Goal: Task Accomplishment & Management: Complete application form

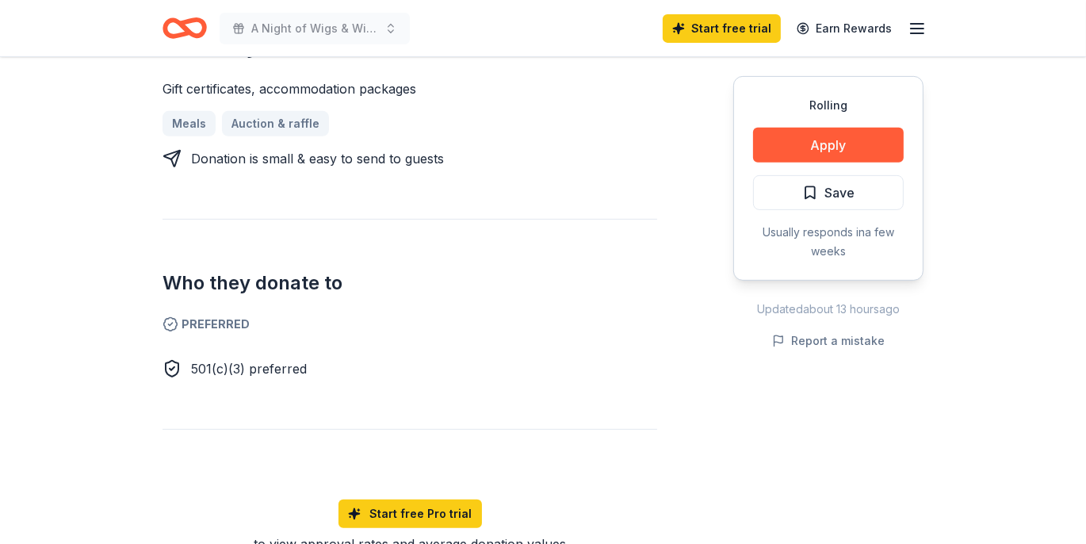
scroll to position [622, 0]
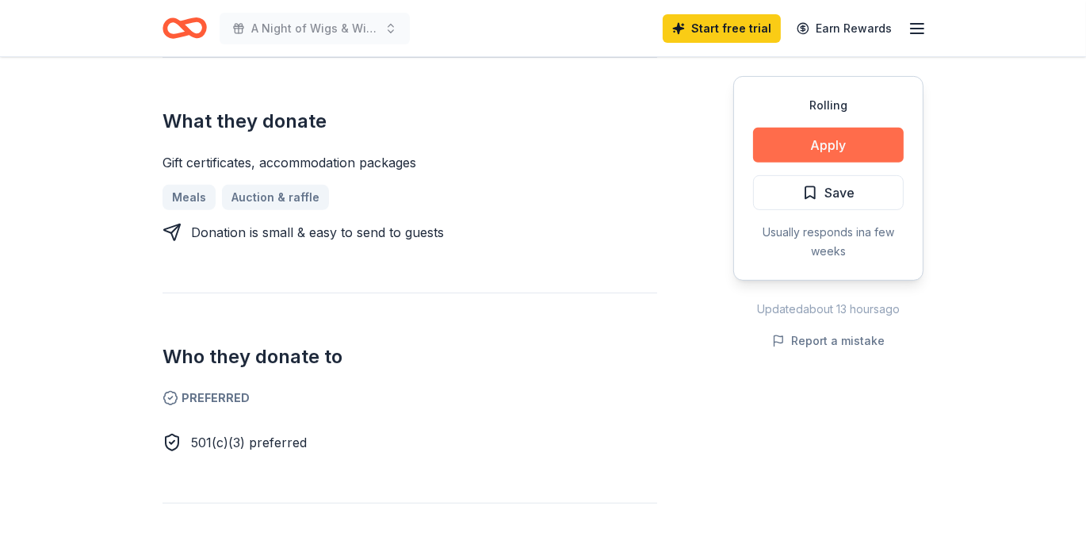
click at [830, 137] on button "Apply" at bounding box center [828, 145] width 151 height 35
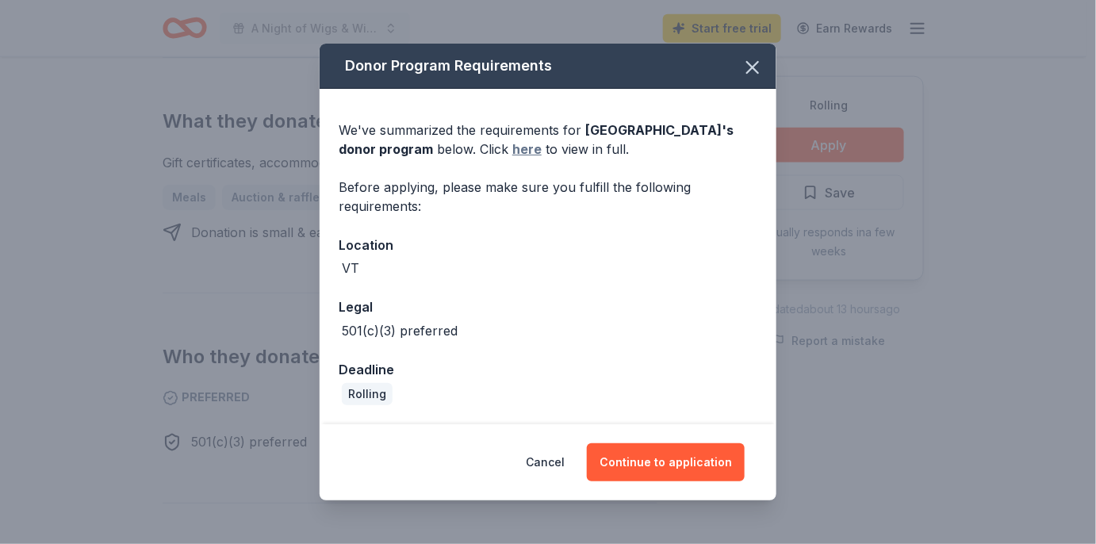
click at [523, 151] on link "here" at bounding box center [526, 149] width 29 height 19
click at [747, 71] on icon "button" at bounding box center [752, 67] width 22 height 22
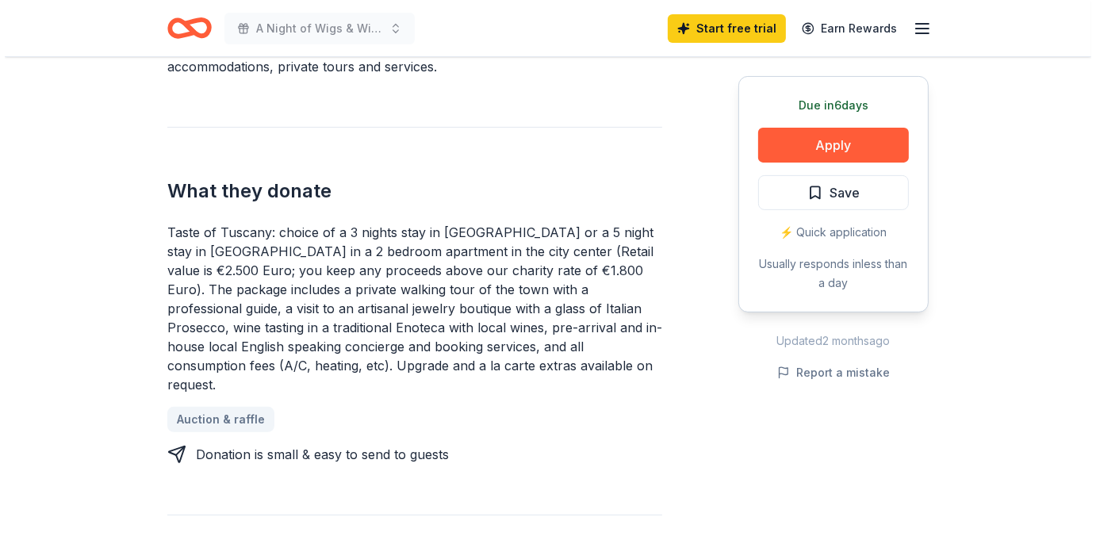
scroll to position [571, 0]
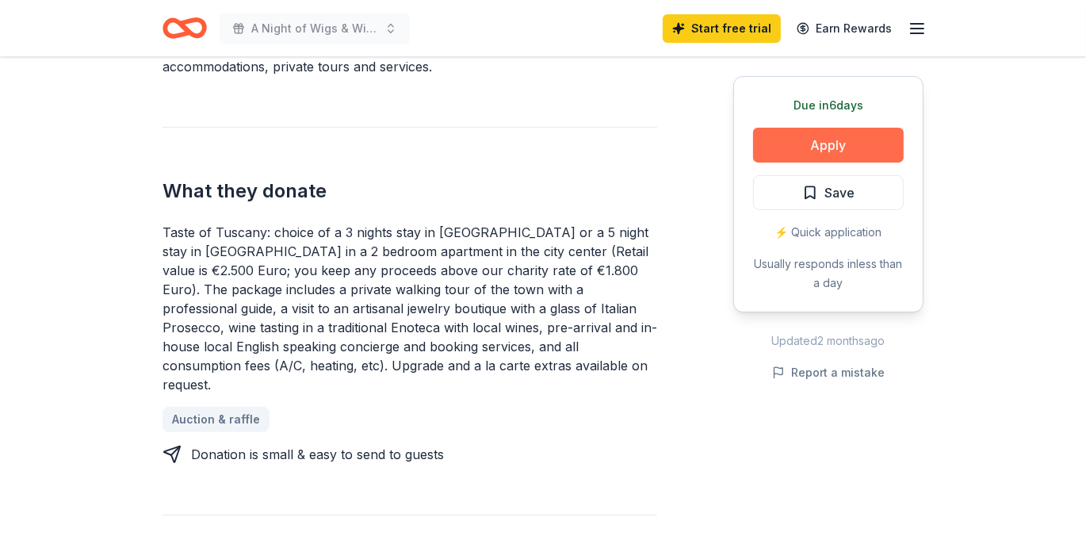
click at [813, 136] on button "Apply" at bounding box center [828, 145] width 151 height 35
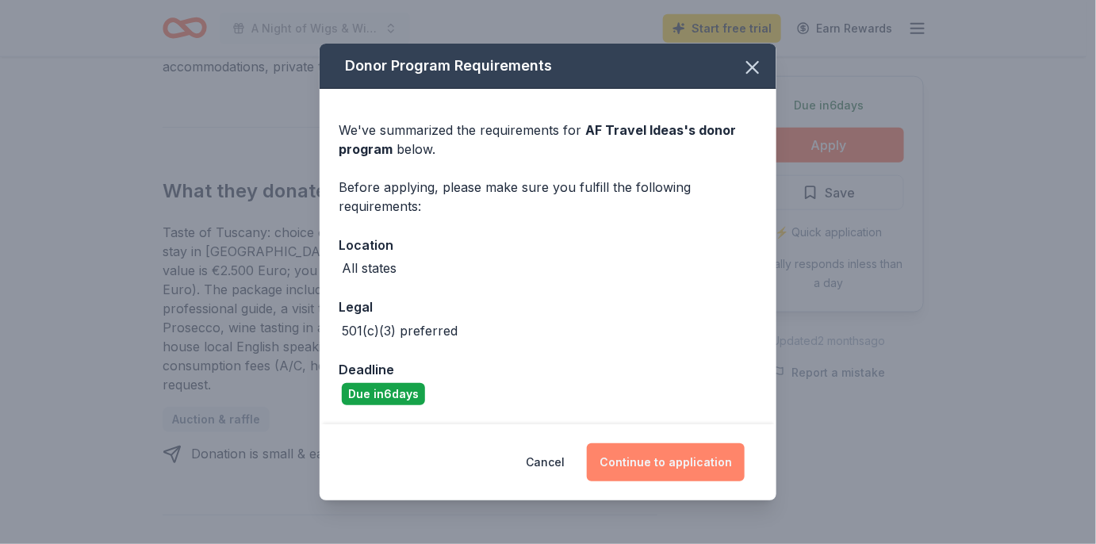
click at [680, 461] on button "Continue to application" at bounding box center [666, 462] width 158 height 38
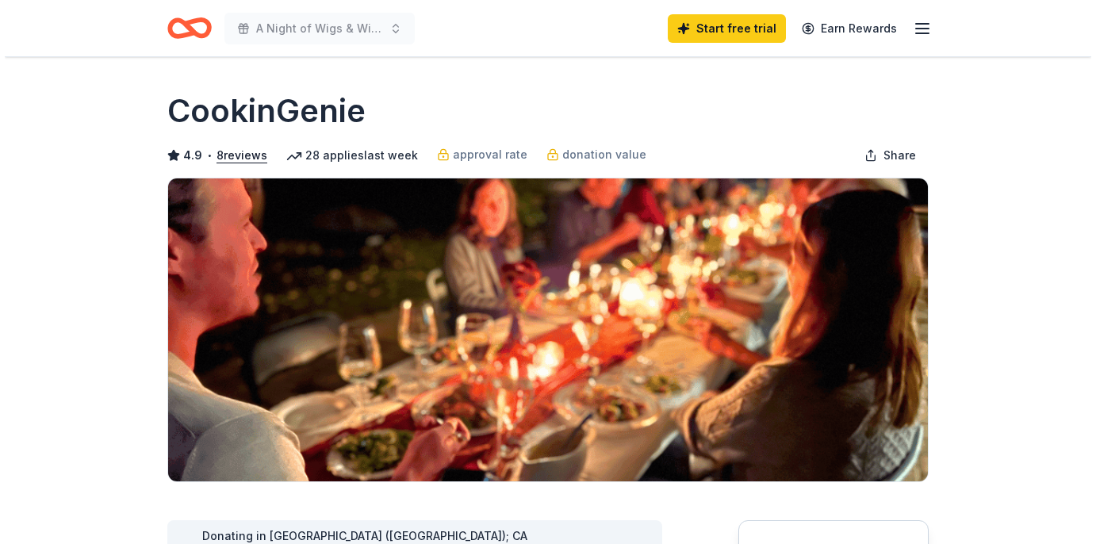
scroll to position [190, 0]
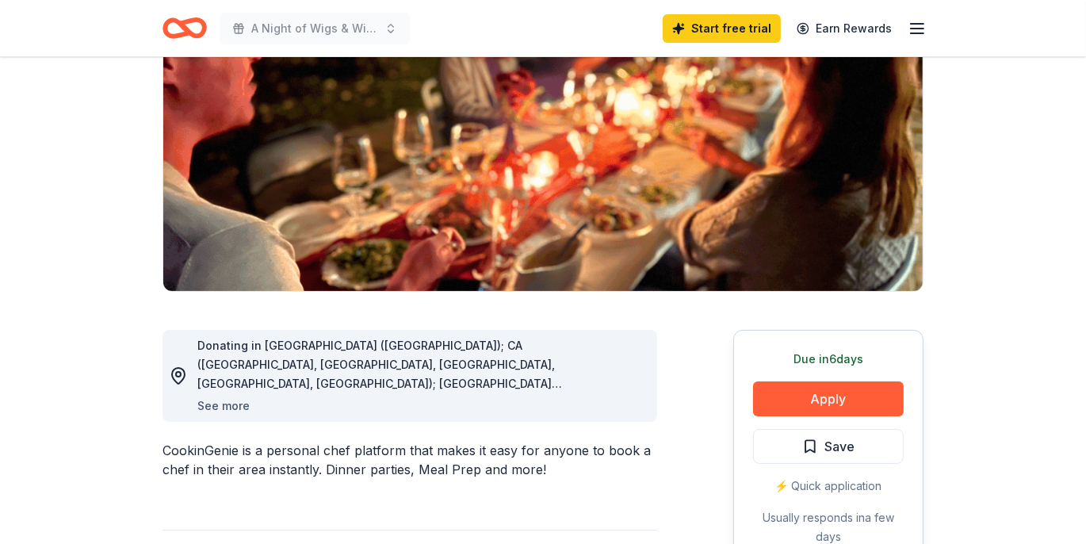
click at [247, 402] on button "See more" at bounding box center [223, 406] width 52 height 19
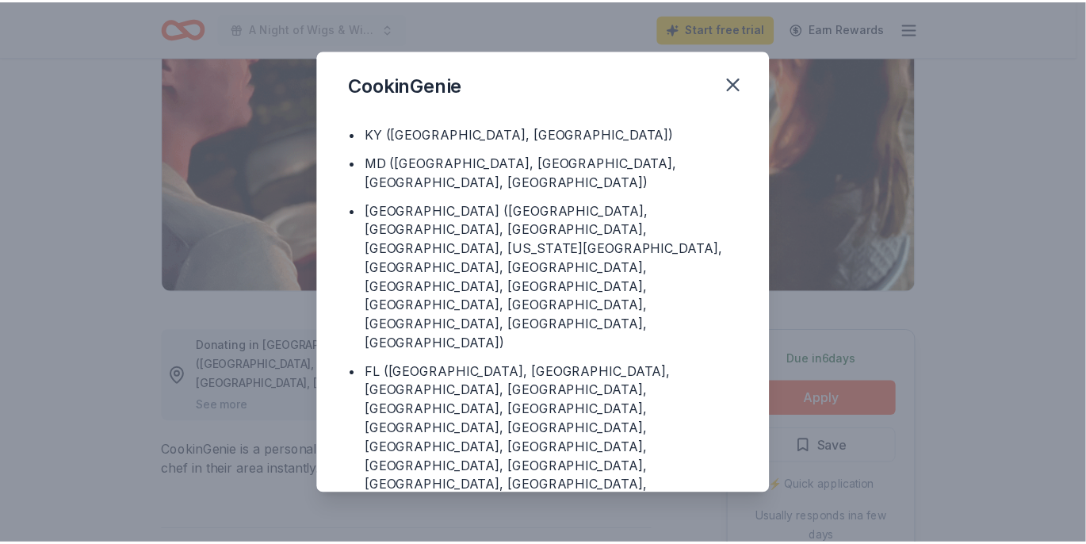
scroll to position [209, 0]
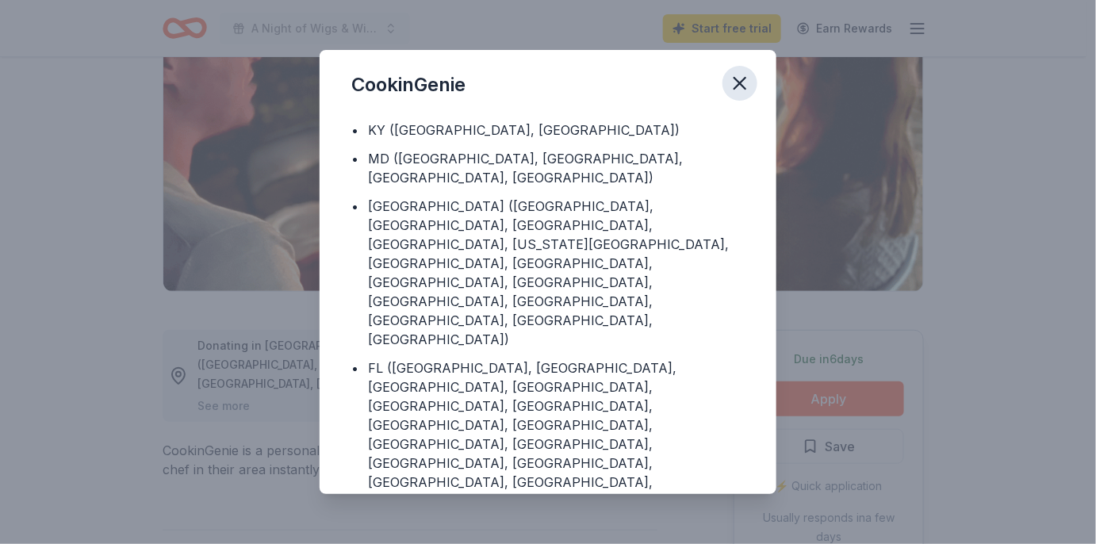
click at [737, 80] on icon "button" at bounding box center [739, 83] width 11 height 11
